Goal: Task Accomplishment & Management: Complete application form

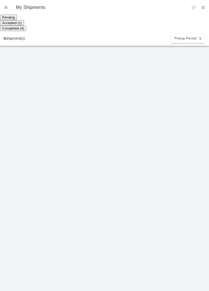
click at [24, 21] on ion-segment-button "Accepted (1)" at bounding box center [12, 23] width 24 height 4
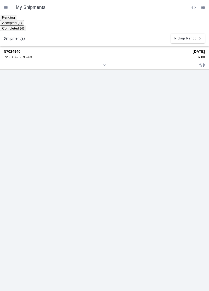
click at [27, 51] on strong "57024940" at bounding box center [96, 51] width 185 height 4
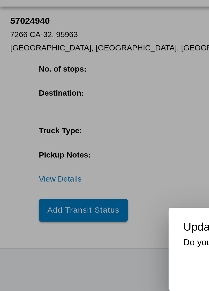
click at [45, 127] on ion-backdrop at bounding box center [104, 145] width 209 height 291
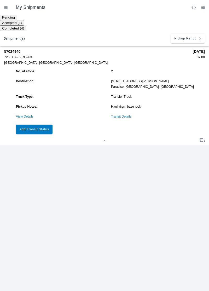
click at [47, 125] on button "Add Transit Status" at bounding box center [34, 129] width 37 height 9
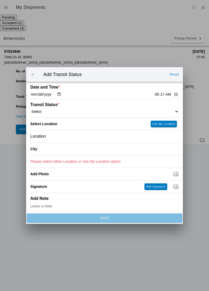
click at [154, 93] on input "08:17" at bounding box center [166, 94] width 25 height 5
type input "07:00"
click at [58, 110] on select "Select Arrive at Drop Off Arrive at Pickup Break Start Break Stop Depart Drop O…" at bounding box center [104, 111] width 148 height 5
select select "ARVPULOC"
click at [64, 138] on div "Location" at bounding box center [104, 136] width 148 height 12
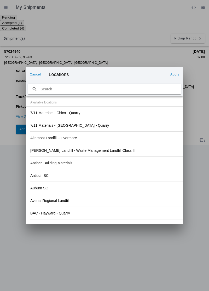
click at [143, 159] on div "Antioch Building Materials" at bounding box center [104, 163] width 148 height 12
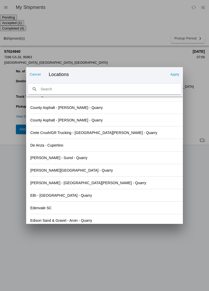
scroll to position [545, 0]
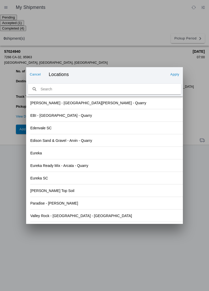
click at [0, 0] on slot "Valley Rock - [GEOGRAPHIC_DATA] - [GEOGRAPHIC_DATA]" at bounding box center [0, 0] width 0 height 0
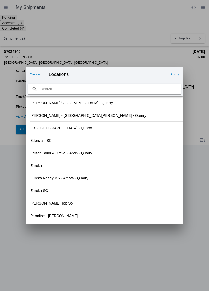
click at [0, 0] on slot "Apply" at bounding box center [0, 0] width 0 height 0
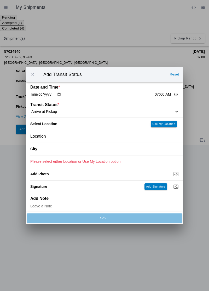
type input "Orland"
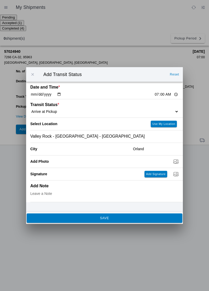
click at [119, 219] on span "SAVE" at bounding box center [104, 218] width 149 height 3
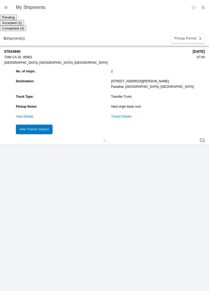
click at [41, 129] on button "Add Transit Status" at bounding box center [34, 129] width 37 height 9
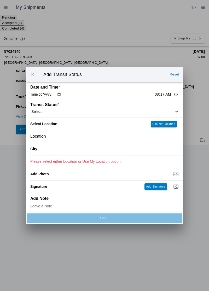
click at [154, 94] on input "08:17" at bounding box center [166, 94] width 25 height 5
type input "07:10"
click at [55, 113] on select "Select Arrive at Drop Off Arrive at Pickup Break Start Break Stop Depart Drop O…" at bounding box center [104, 111] width 148 height 5
select select "DPTPULOC"
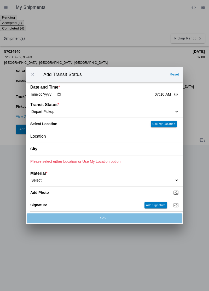
click at [65, 137] on div "Location" at bounding box center [104, 136] width 148 height 12
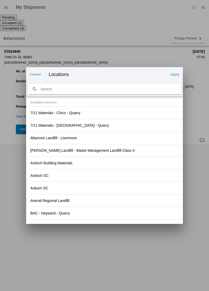
click at [147, 169] on div "Antioch Building Materials" at bounding box center [104, 163] width 148 height 12
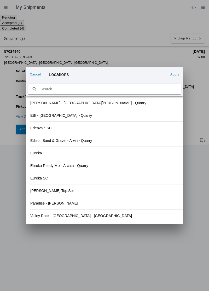
click at [71, 219] on div "Valley Rock - [GEOGRAPHIC_DATA] - [GEOGRAPHIC_DATA]" at bounding box center [104, 216] width 148 height 12
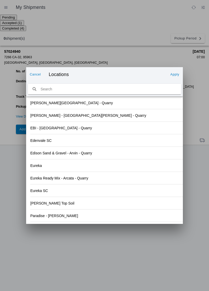
click at [69, 218] on div "Paradise - [PERSON_NAME]" at bounding box center [104, 216] width 148 height 12
click at [68, 220] on div "Valley Rock - [GEOGRAPHIC_DATA] - [GEOGRAPHIC_DATA]" at bounding box center [104, 216] width 148 height 12
click at [0, 0] on slot "Apply" at bounding box center [0, 0] width 0 height 0
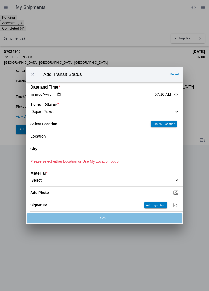
type input "Orland"
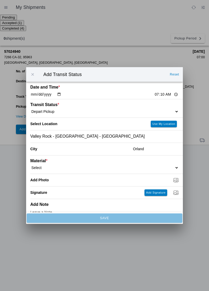
click at [51, 168] on select "Select 1" x 3" Rock 1" x 4" Rock 2" x 4" Rock Asphalt Cold Patch Backfill Spec …" at bounding box center [104, 167] width 148 height 5
select select "708651"
click at [61, 181] on input "Dump / Quarry Tag *" at bounding box center [106, 180] width 153 height 6
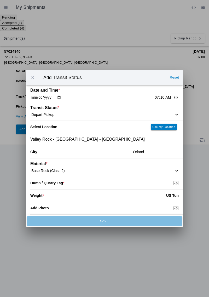
type input "C:\fakepath\17597638917329209700607835320539.jpg"
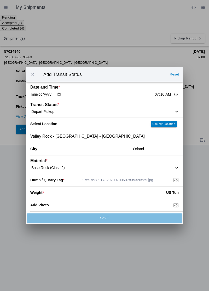
click at [64, 193] on input "number" at bounding box center [105, 192] width 122 height 11
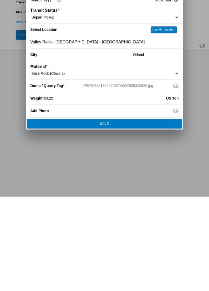
type input "24.22"
click at [140, 221] on button "SAVE" at bounding box center [105, 217] width 156 height 9
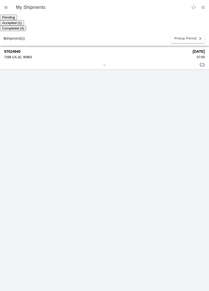
click at [20, 52] on div "57024940 7266 CA-32, 95963" at bounding box center [96, 54] width 185 height 10
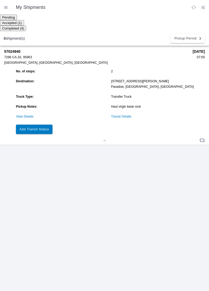
click at [0, 0] on slot "Add Transit Status" at bounding box center [0, 0] width 0 height 0
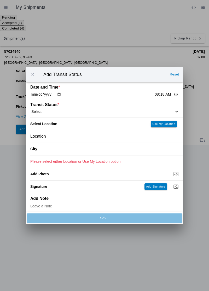
click at [153, 88] on div "Date and Time * [DATE] 08:18" at bounding box center [104, 90] width 148 height 17
click at [154, 92] on input "08:18" at bounding box center [166, 94] width 25 height 5
type input "08:05"
click at [53, 109] on select "Select Arrive at Drop Off Arrive at Pickup Break Start Break Stop Depart Drop O…" at bounding box center [104, 111] width 148 height 5
select select "ARVDLVLOC"
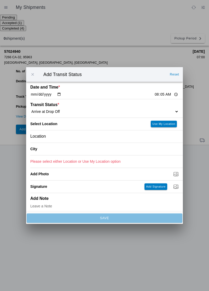
click at [55, 136] on div "Location" at bounding box center [104, 136] width 148 height 12
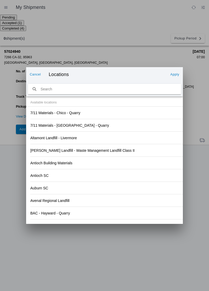
click at [126, 169] on div "Antioch Building Materials" at bounding box center [106, 163] width 153 height 13
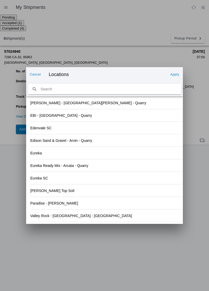
click at [61, 204] on div "Paradise - [PERSON_NAME]" at bounding box center [104, 203] width 148 height 12
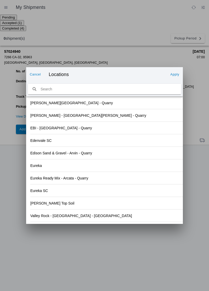
click at [0, 0] on slot "Apply" at bounding box center [0, 0] width 0 height 0
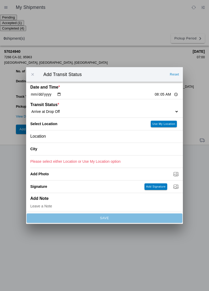
type input "Paradise"
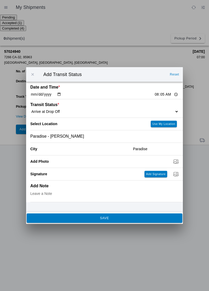
click at [130, 218] on span "SAVE" at bounding box center [104, 218] width 149 height 3
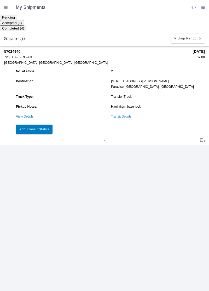
click at [41, 125] on button "Add Transit Status" at bounding box center [34, 129] width 37 height 9
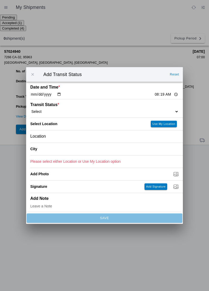
click at [157, 92] on input "08:19" at bounding box center [166, 94] width 25 height 5
type input "08:15"
click at [52, 110] on select "Select Arrive at Drop Off Arrive at Pickup Break Start Break Stop Depart Drop O…" at bounding box center [104, 111] width 148 height 5
select select "DPTDLVLOC"
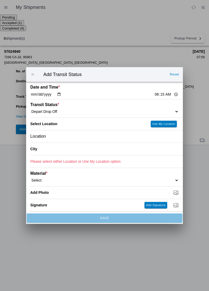
click at [66, 141] on div "Location" at bounding box center [104, 136] width 148 height 12
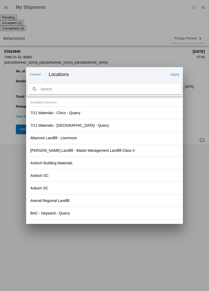
click at [141, 158] on div "Antioch Building Materials" at bounding box center [104, 163] width 148 height 12
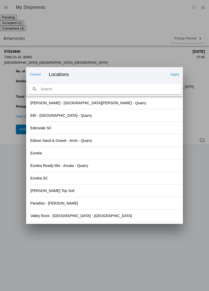
click at [61, 205] on div "Paradise - [PERSON_NAME]" at bounding box center [104, 203] width 148 height 12
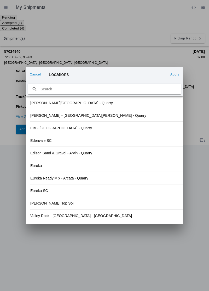
click at [0, 0] on slot "Apply" at bounding box center [0, 0] width 0 height 0
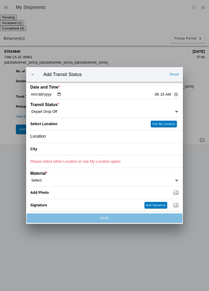
type input "Paradise"
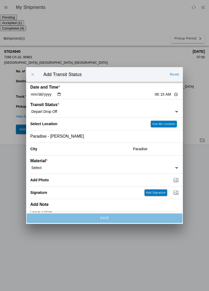
click at [56, 163] on ion-label "Material *" at bounding box center [85, 161] width 111 height 5
click at [43, 166] on select "Select 1" x 3" Rock 1" x 4" Rock 2" x 4" Rock Asphalt Cold Patch Backfill Spec …" at bounding box center [104, 167] width 148 height 5
select select "708651"
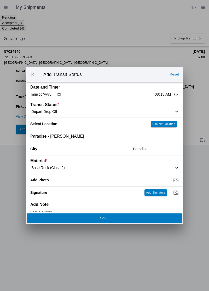
click at [114, 215] on button "SAVE" at bounding box center [105, 217] width 156 height 9
